Goal: Task Accomplishment & Management: Use online tool/utility

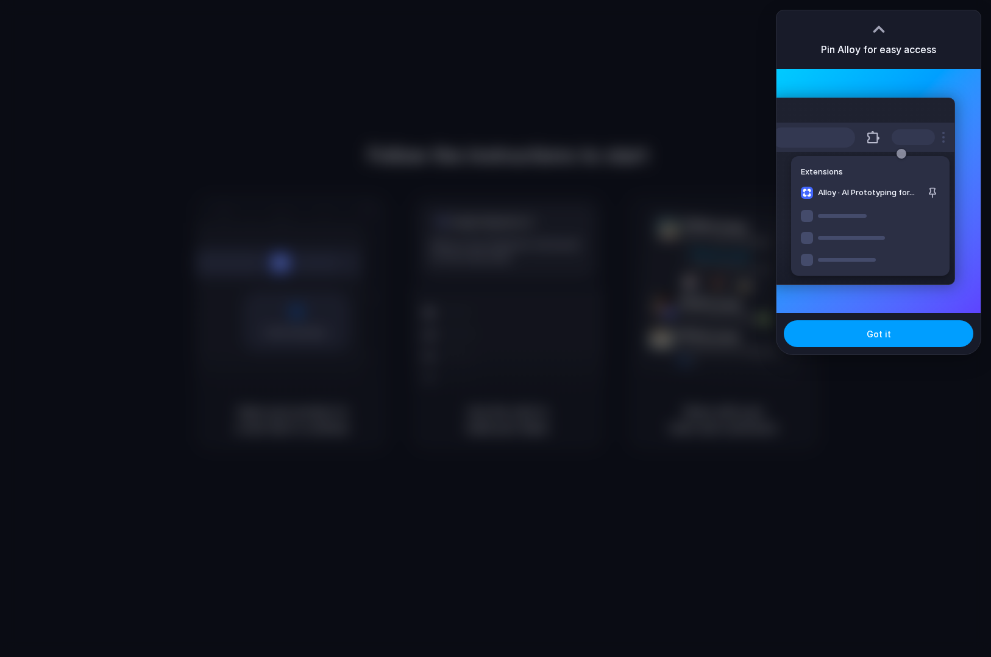
click at [848, 340] on button "Got it" at bounding box center [879, 333] width 190 height 27
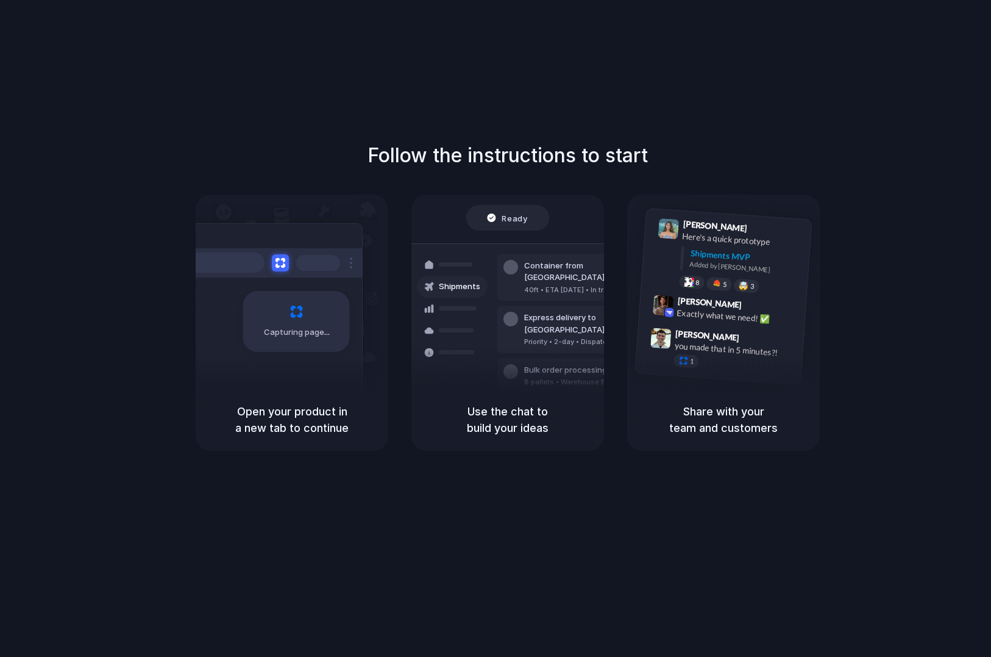
click at [755, 123] on div "Follow the instructions to start Capturing page Open your product in a new tab …" at bounding box center [508, 340] width 1016 height 681
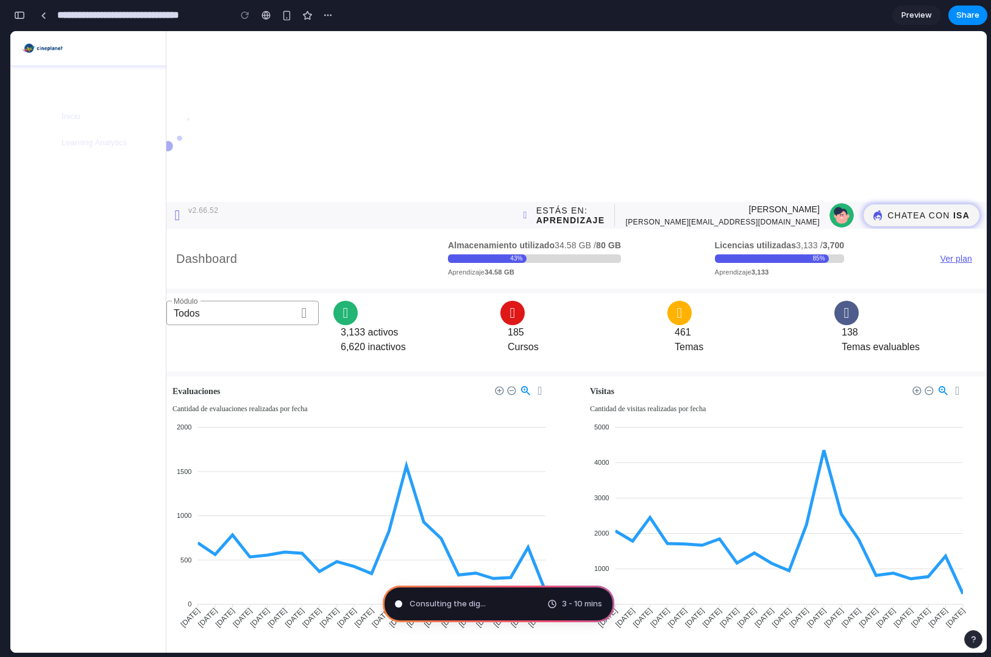
click at [18, 15] on div "button" at bounding box center [19, 15] width 11 height 9
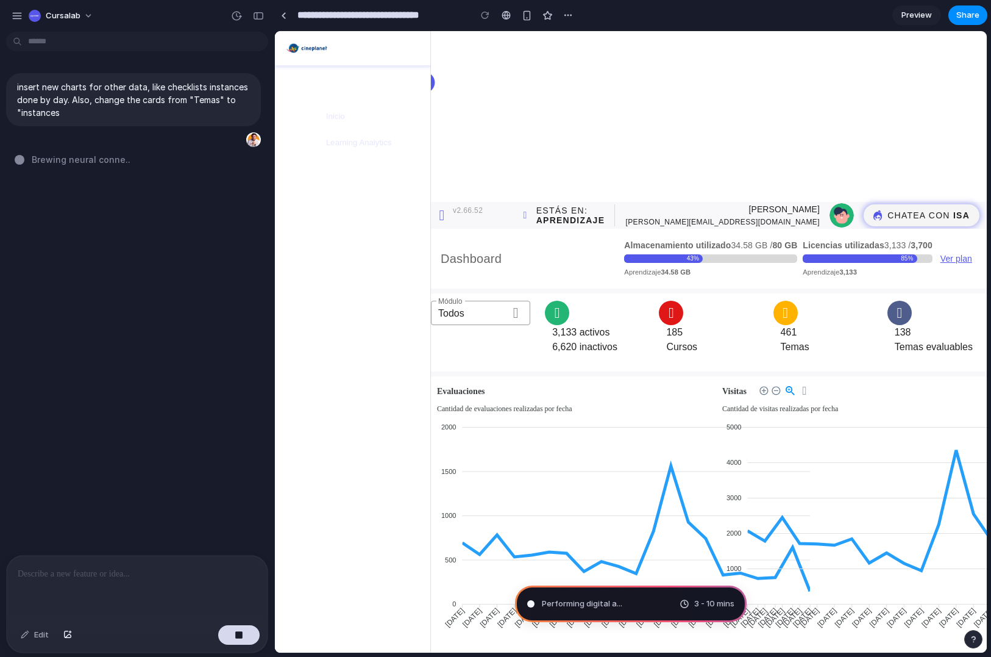
type input "**********"
